Goal: Task Accomplishment & Management: Manage account settings

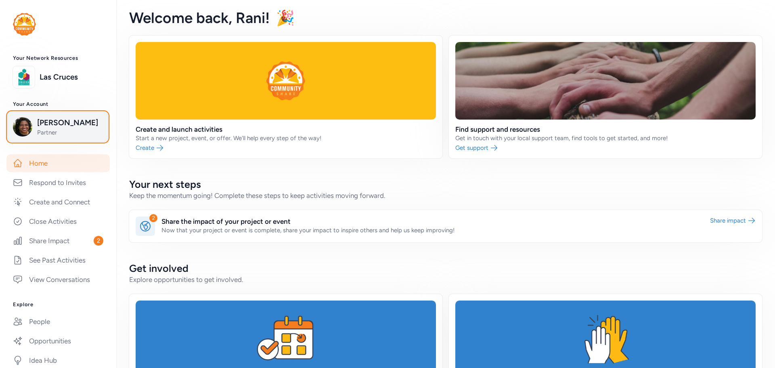
click at [83, 134] on span "Partner" at bounding box center [69, 132] width 65 height 8
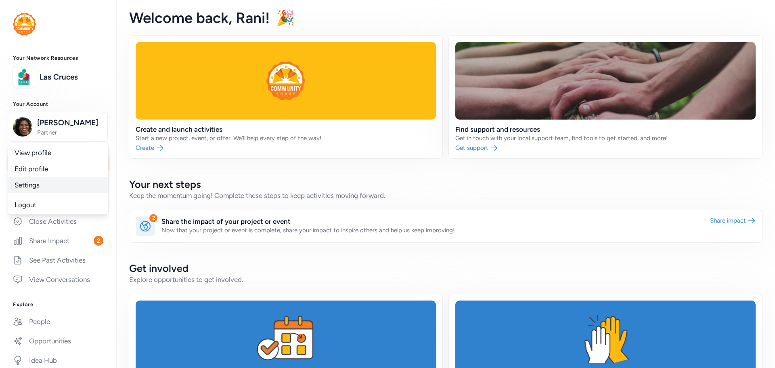
click at [39, 185] on link "Settings" at bounding box center [58, 185] width 100 height 16
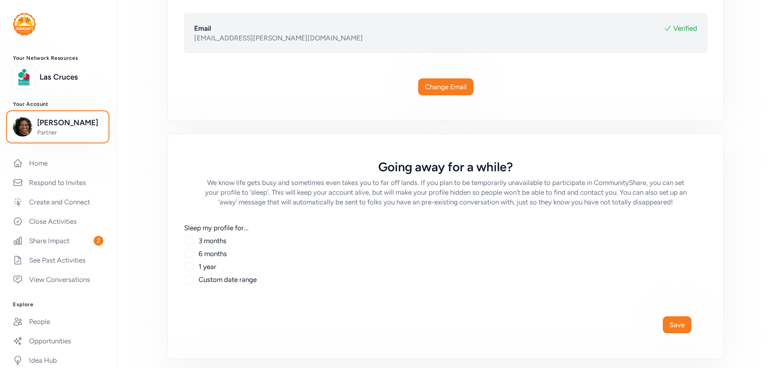
scroll to position [215, 0]
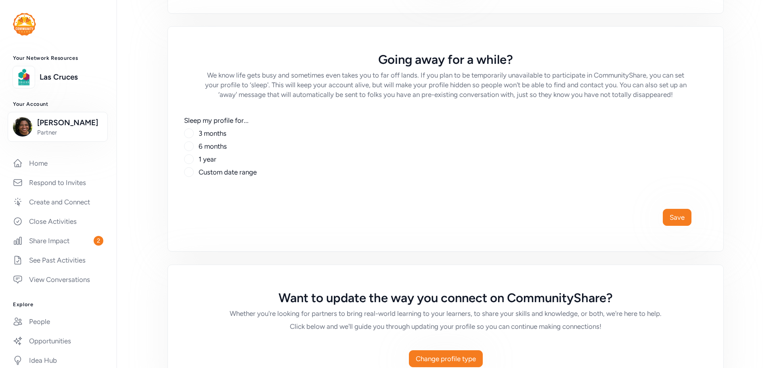
click at [212, 159] on label "1 year" at bounding box center [208, 159] width 18 height 10
click at [194, 159] on input "1 year" at bounding box center [189, 159] width 10 height 10
radio input "true"
click at [676, 213] on span "Save" at bounding box center [677, 217] width 15 height 10
